Goal: Task Accomplishment & Management: Manage account settings

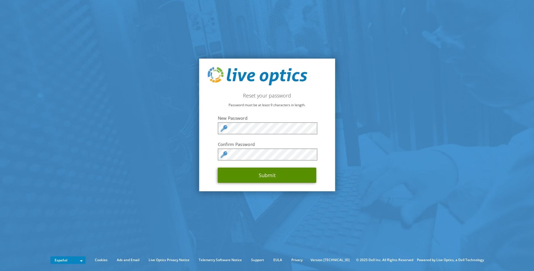
click at [267, 178] on button "Submit" at bounding box center [267, 175] width 99 height 15
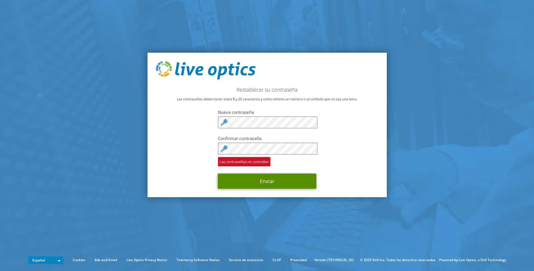
click at [264, 181] on button "Enviar" at bounding box center [267, 180] width 99 height 15
